Goal: Transaction & Acquisition: Book appointment/travel/reservation

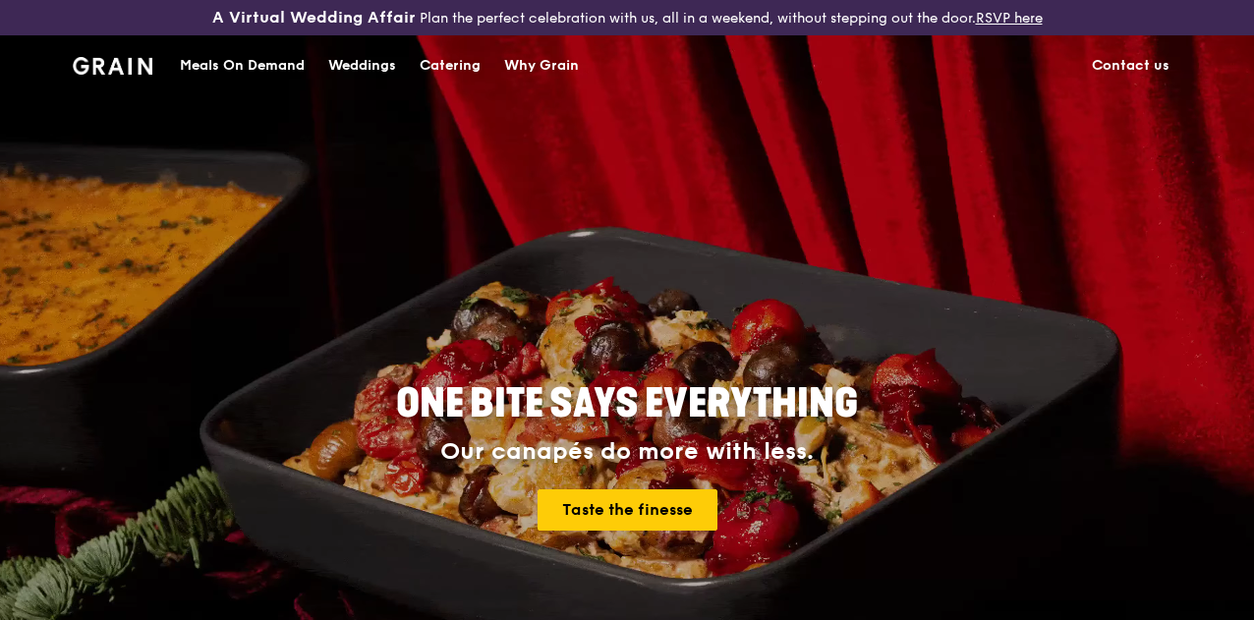
click at [457, 80] on div "Catering" at bounding box center [450, 65] width 61 height 59
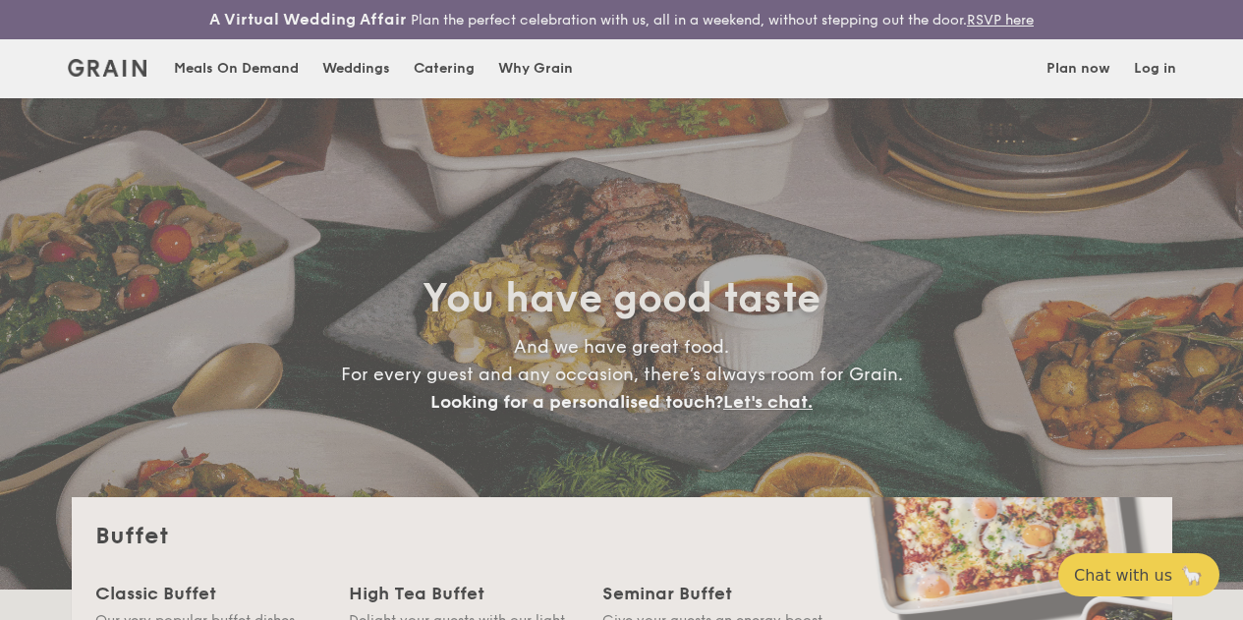
select select
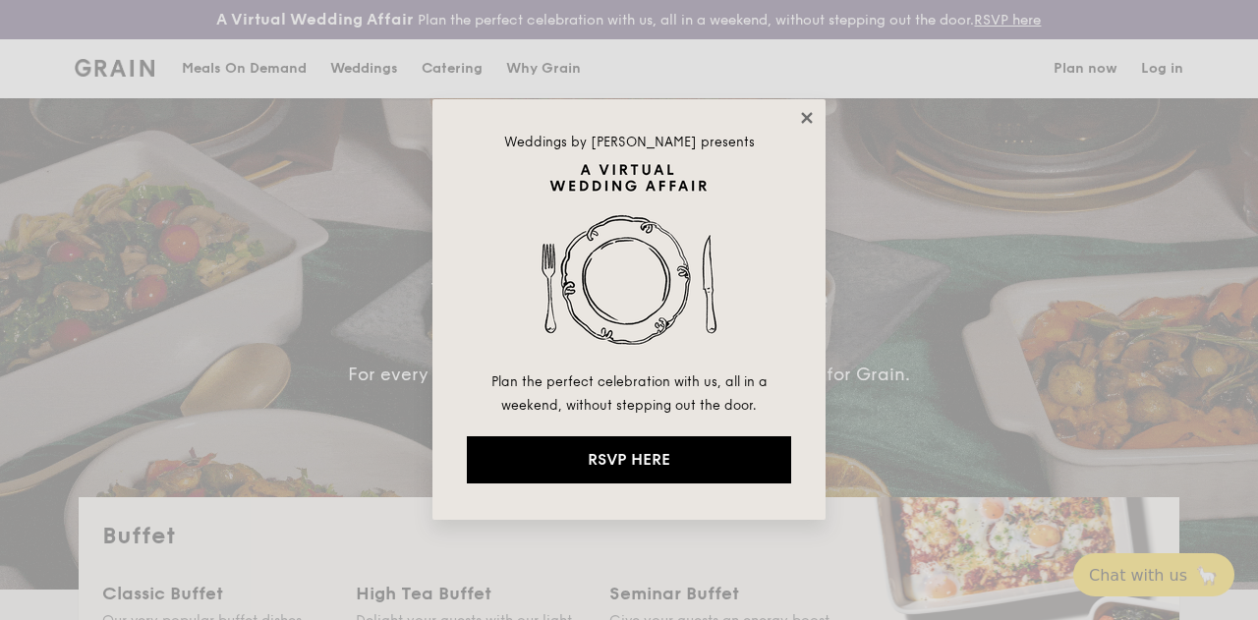
click at [814, 113] on icon at bounding box center [807, 118] width 18 height 18
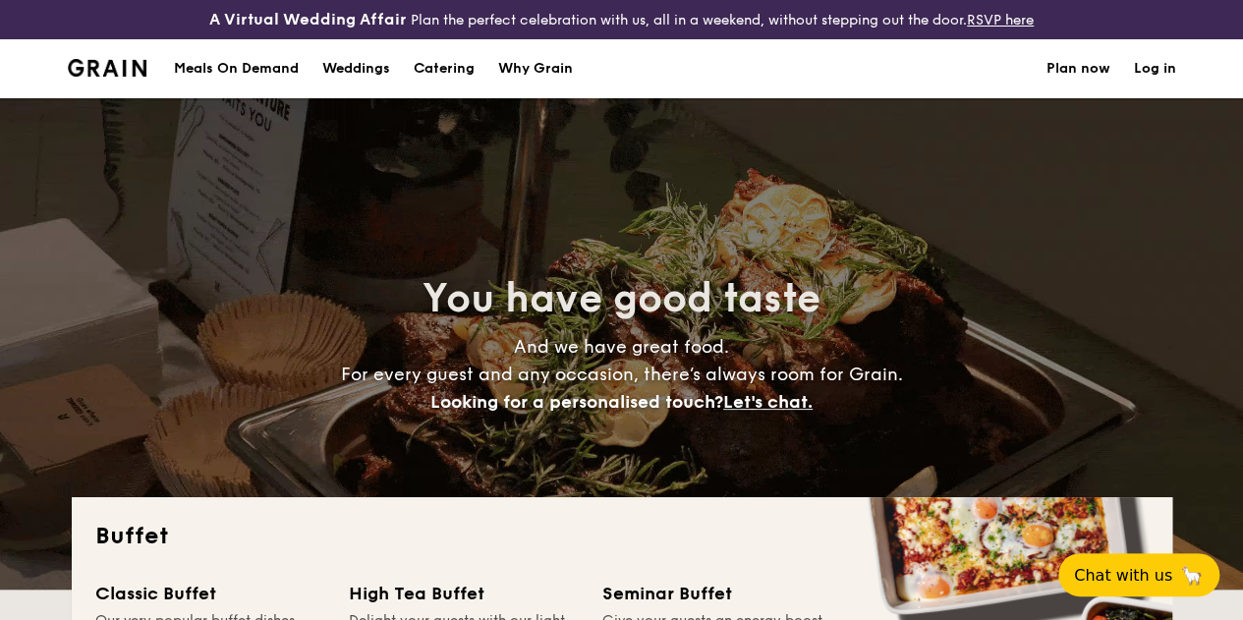
click at [242, 82] on div "Meals On Demand" at bounding box center [236, 68] width 125 height 59
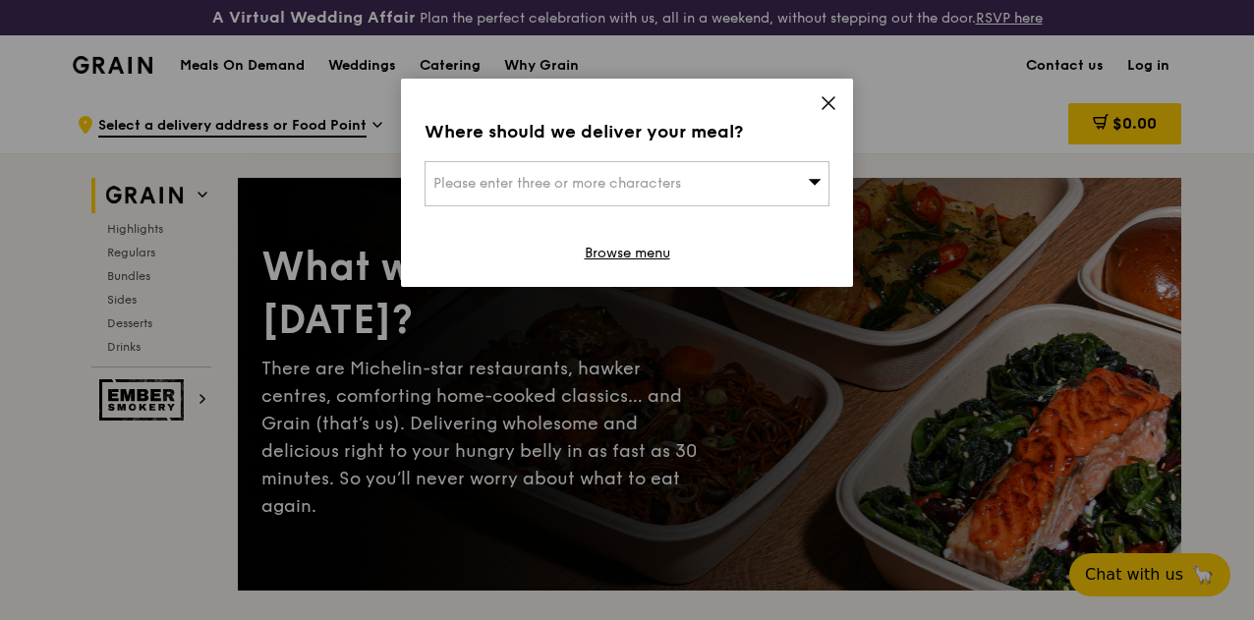
click at [664, 167] on div "Please enter three or more characters" at bounding box center [627, 183] width 405 height 45
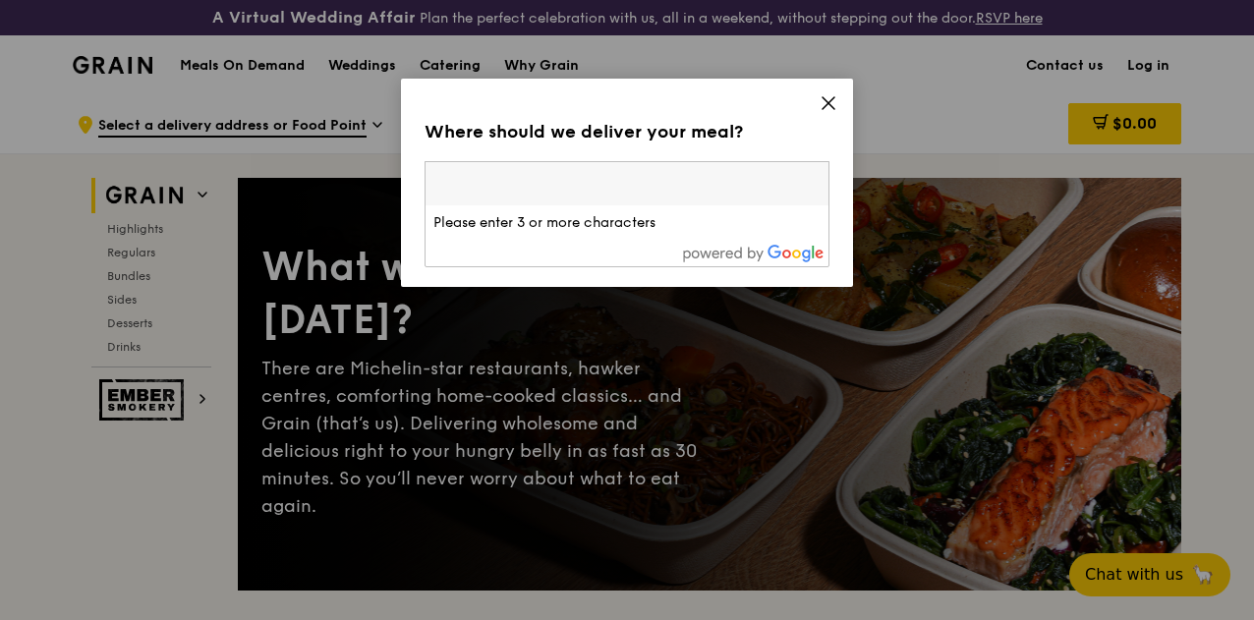
click at [832, 102] on icon at bounding box center [829, 103] width 18 height 18
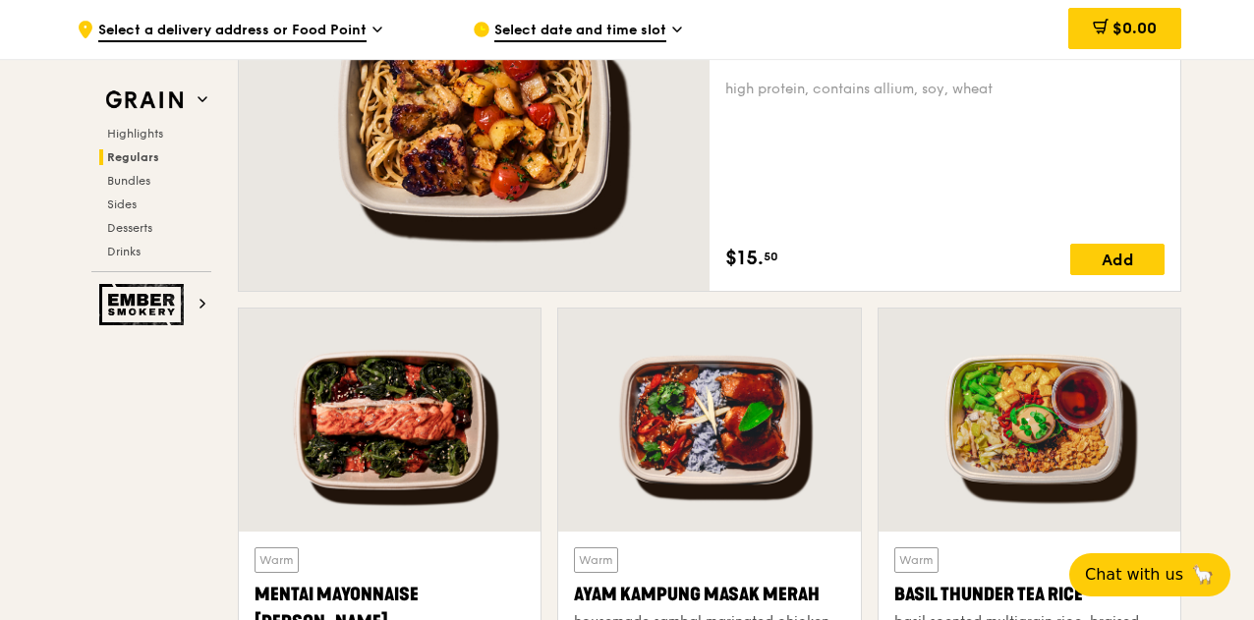
scroll to position [1573, 0]
